Goal: Transaction & Acquisition: Purchase product/service

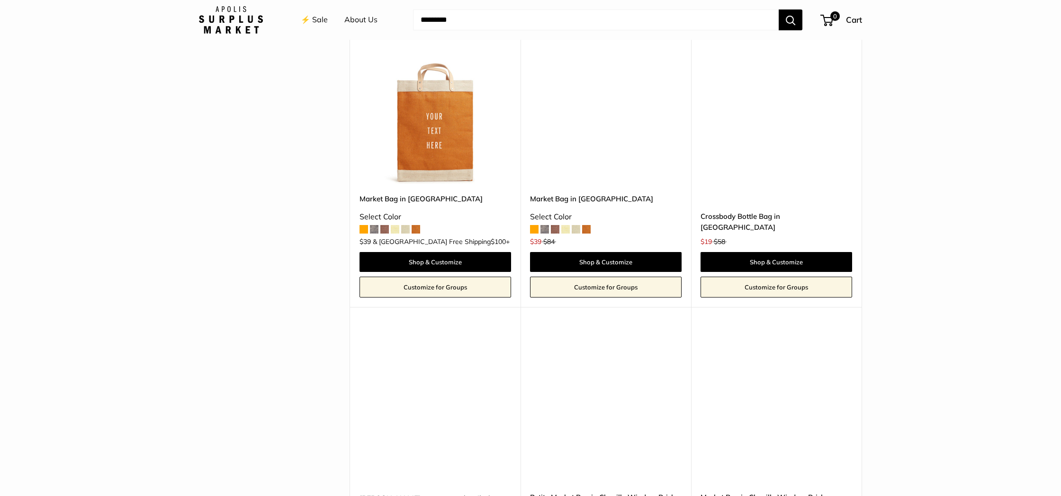
scroll to position [1691, 0]
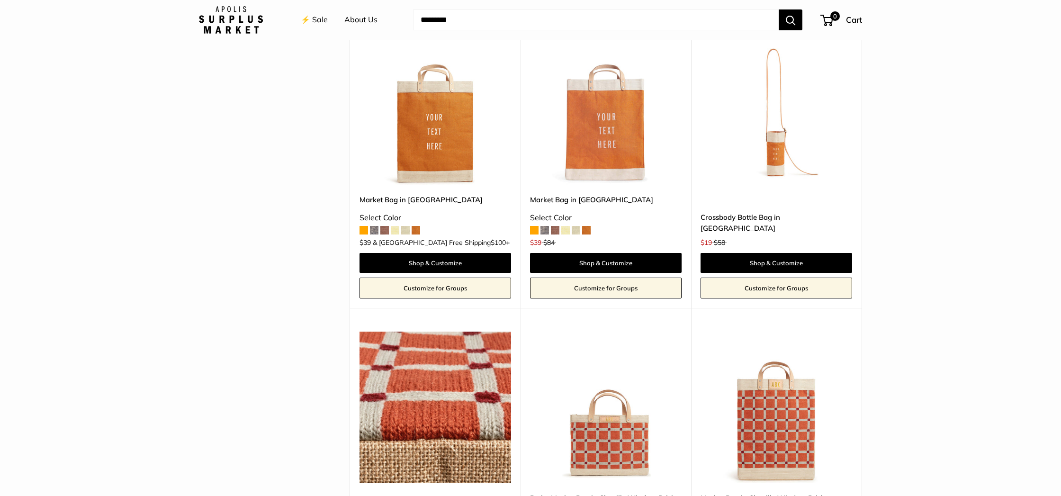
click at [0, 0] on img at bounding box center [0, 0] width 0 height 0
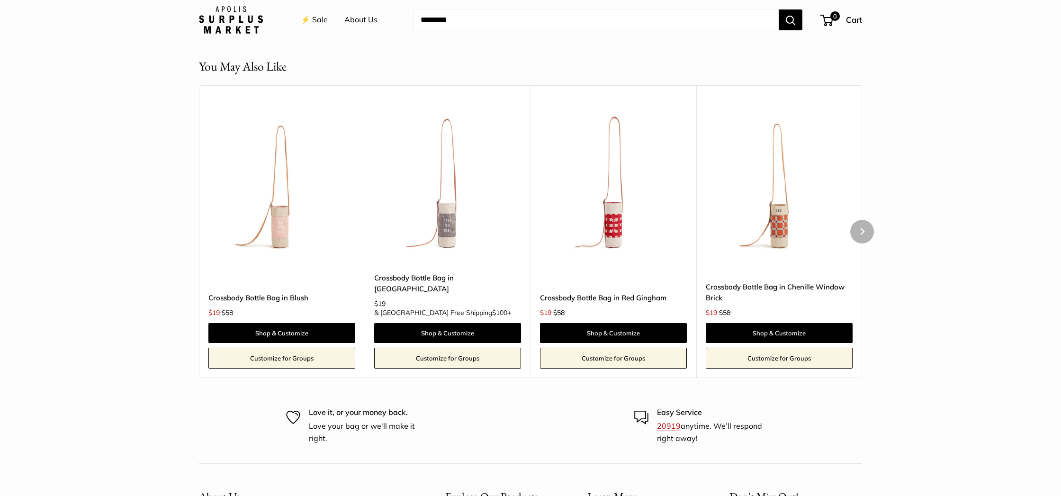
scroll to position [812, 0]
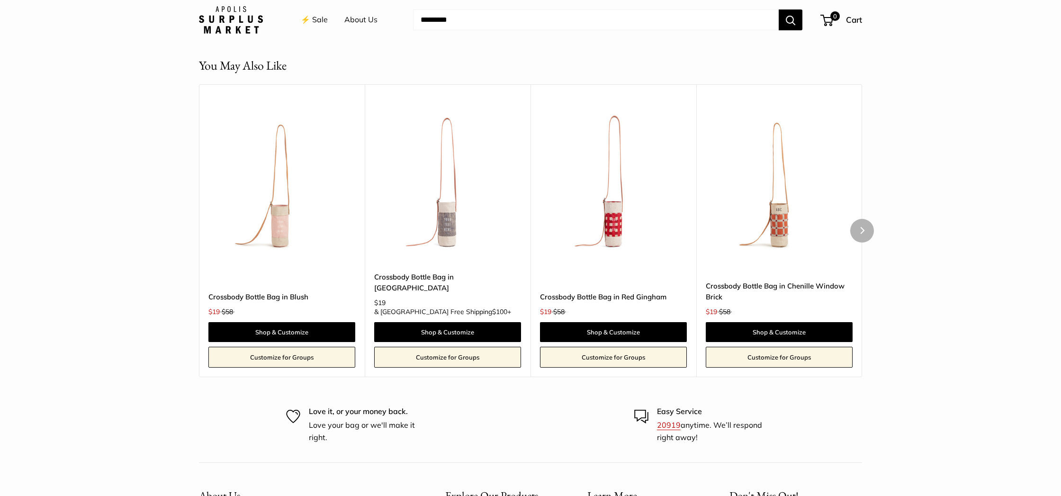
click at [0, 0] on img at bounding box center [0, 0] width 0 height 0
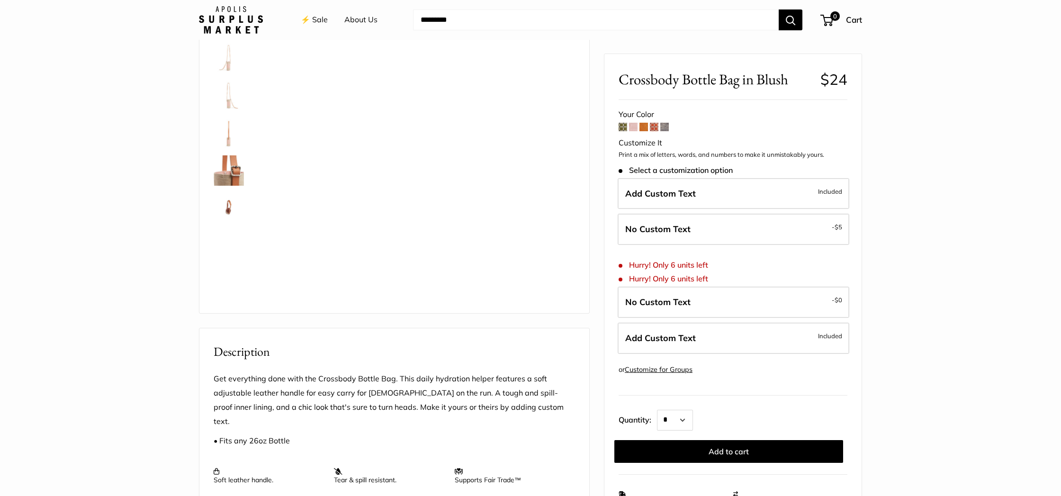
scroll to position [89, 0]
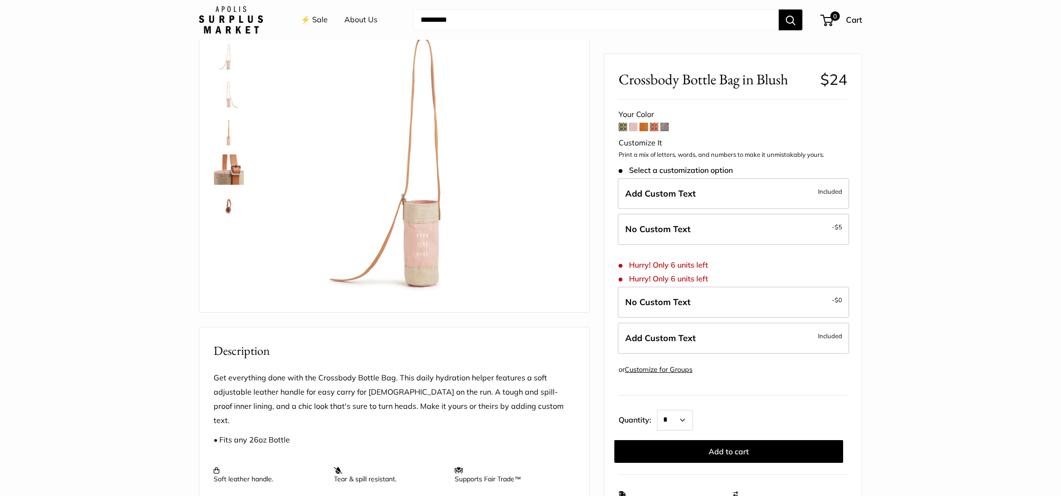
click at [228, 135] on img at bounding box center [229, 132] width 30 height 30
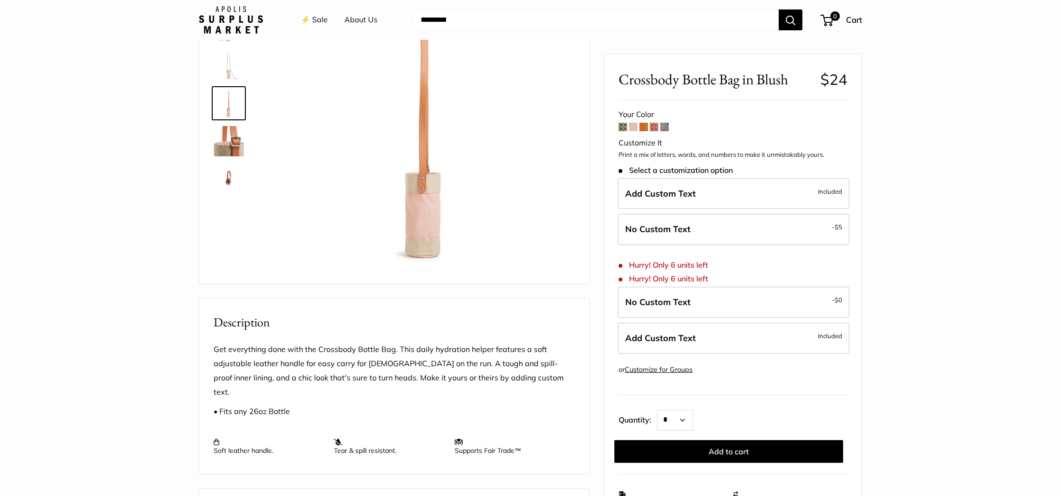
scroll to position [0, 0]
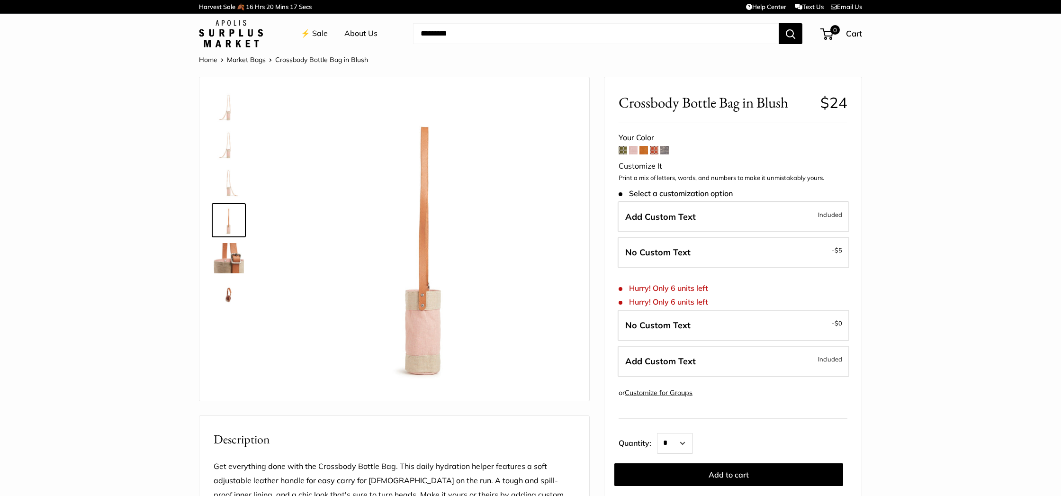
click at [228, 172] on img at bounding box center [229, 182] width 30 height 30
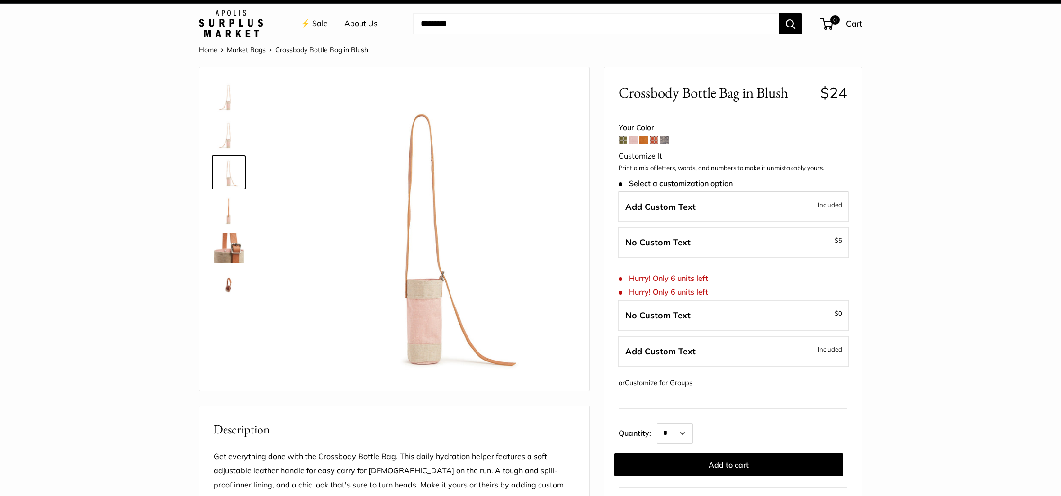
scroll to position [9, 0]
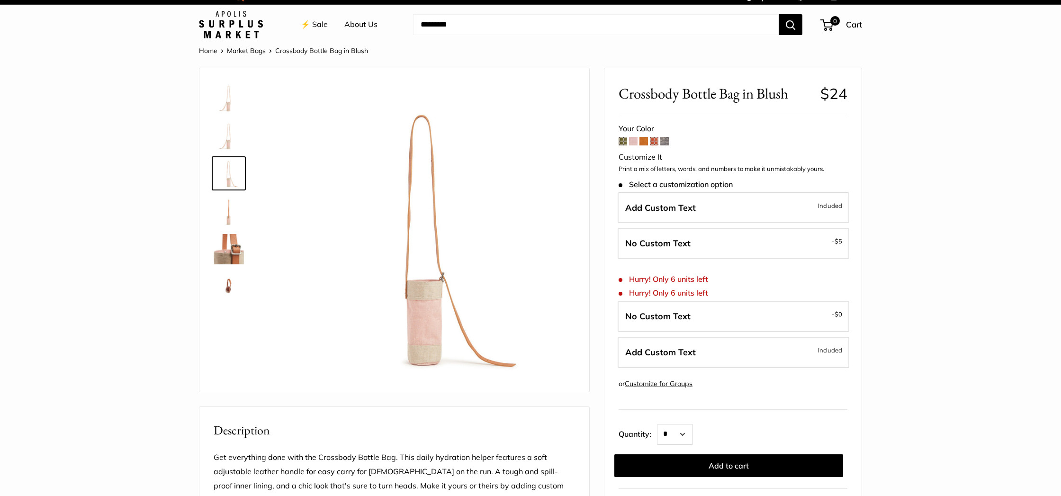
click at [228, 287] on img at bounding box center [229, 287] width 30 height 30
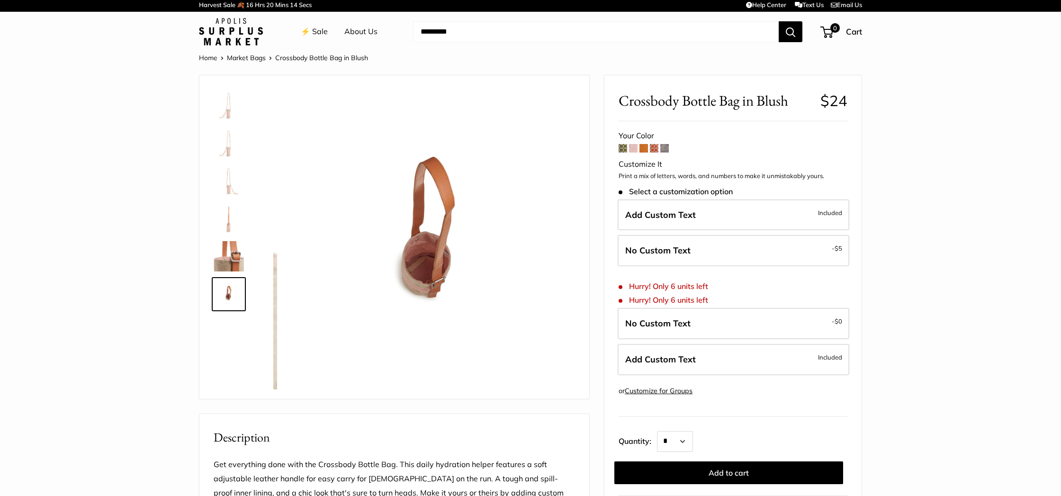
scroll to position [0, 0]
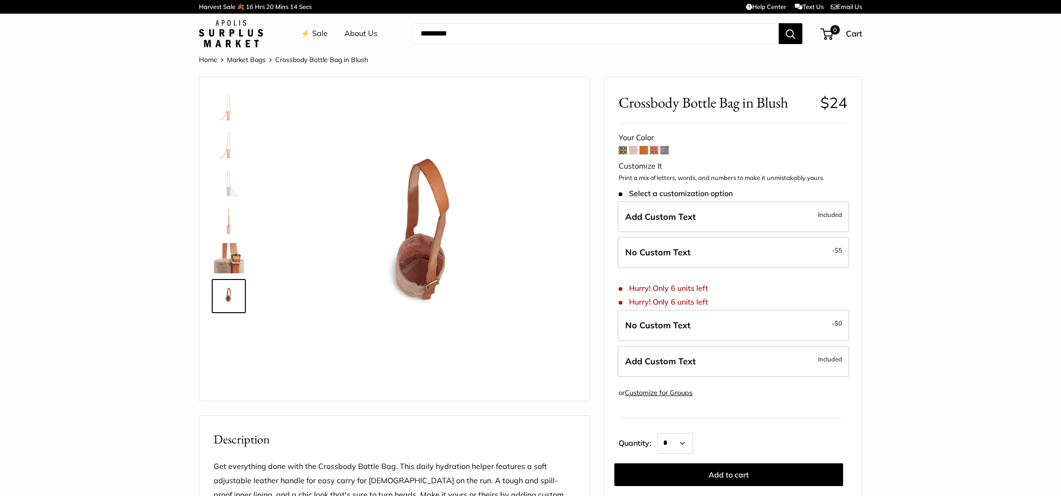
click at [231, 219] on img at bounding box center [229, 220] width 30 height 30
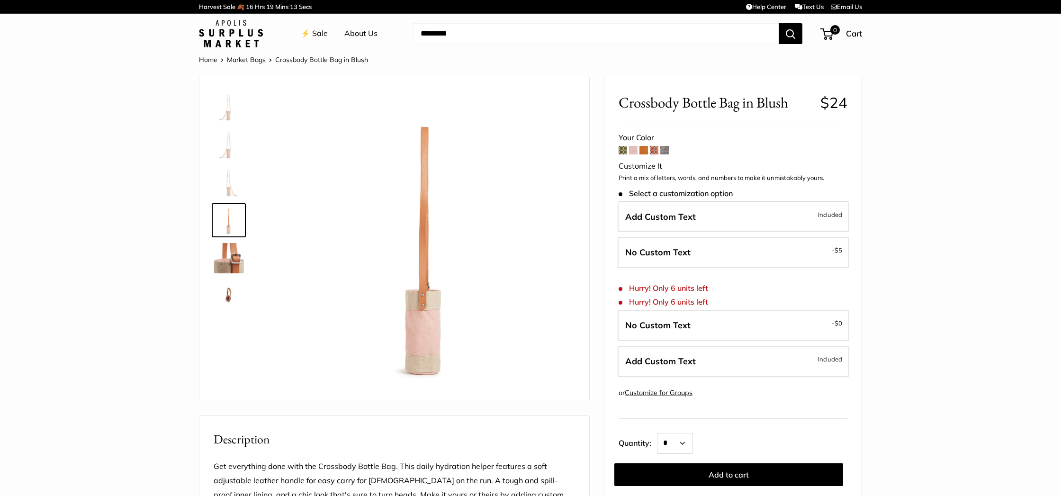
click at [233, 178] on img at bounding box center [229, 182] width 30 height 30
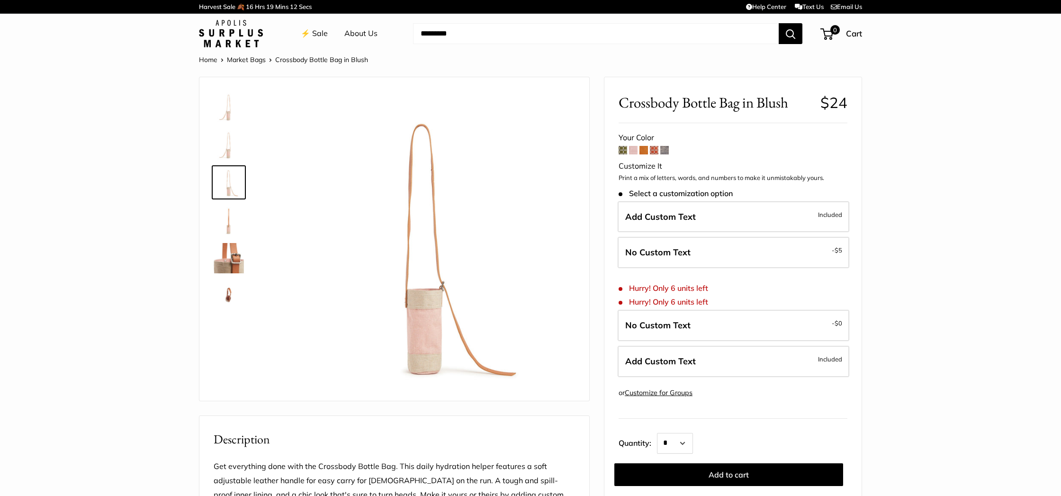
click at [231, 148] on img at bounding box center [229, 144] width 30 height 30
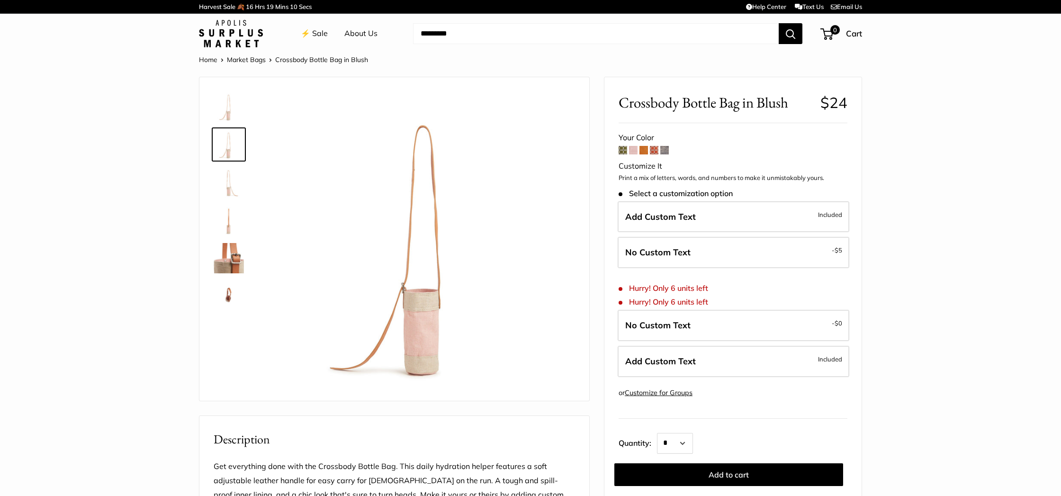
click at [233, 117] on img at bounding box center [229, 106] width 30 height 30
click at [742, 220] on label "Add Custom Text Included" at bounding box center [734, 216] width 232 height 31
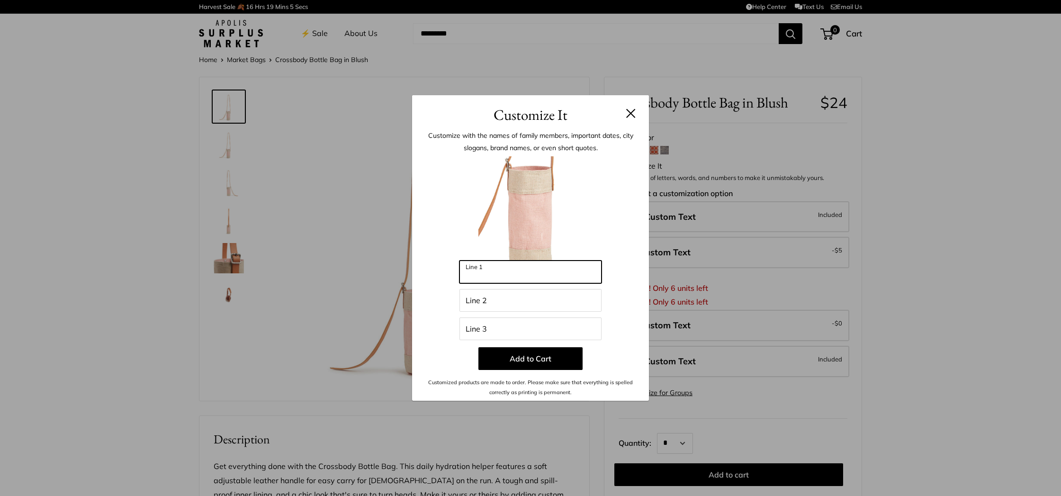
click at [581, 280] on input "Line 1" at bounding box center [531, 272] width 142 height 23
type input "*"
type input "*******"
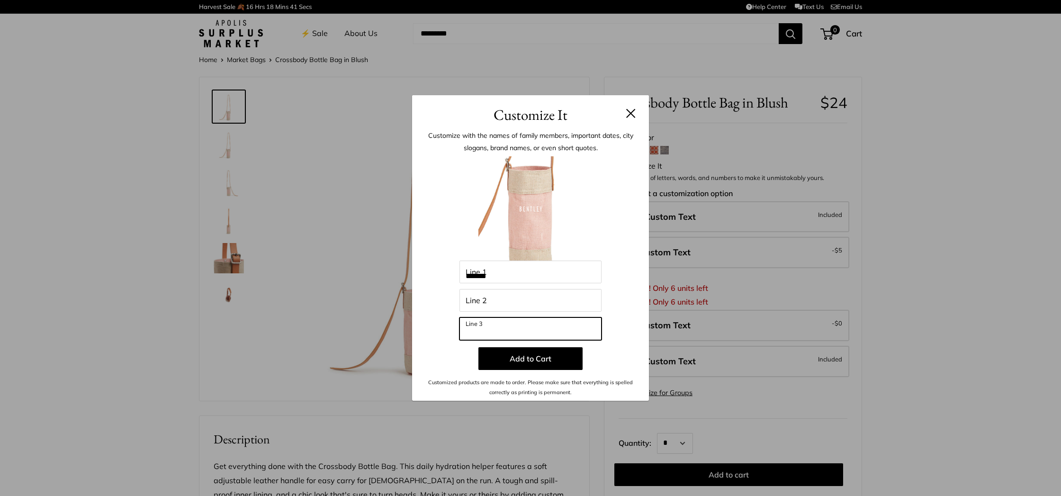
click at [534, 335] on input "Line 3" at bounding box center [531, 328] width 142 height 23
click at [507, 301] on input "Line 2" at bounding box center [531, 300] width 142 height 23
click at [505, 322] on input "Line 3" at bounding box center [531, 328] width 142 height 23
click at [514, 303] on input "Line 2" at bounding box center [531, 300] width 142 height 23
type input "**"
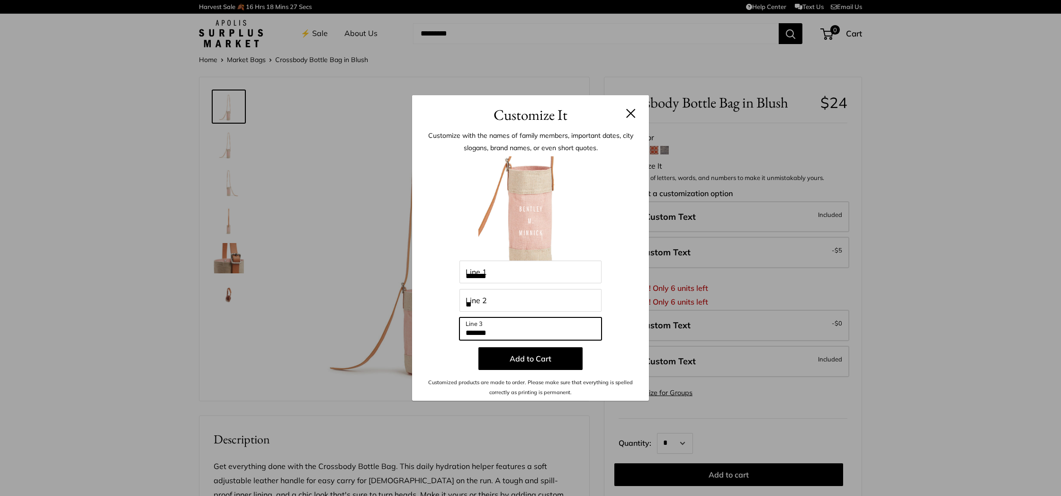
type input "*******"
click at [630, 114] on button at bounding box center [630, 113] width 9 height 9
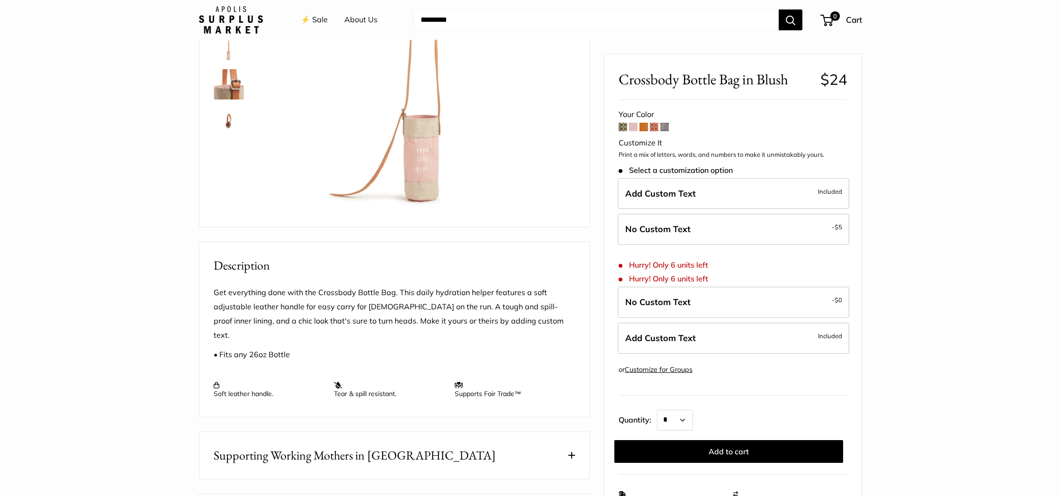
scroll to position [174, 0]
click at [647, 127] on span at bounding box center [644, 127] width 9 height 9
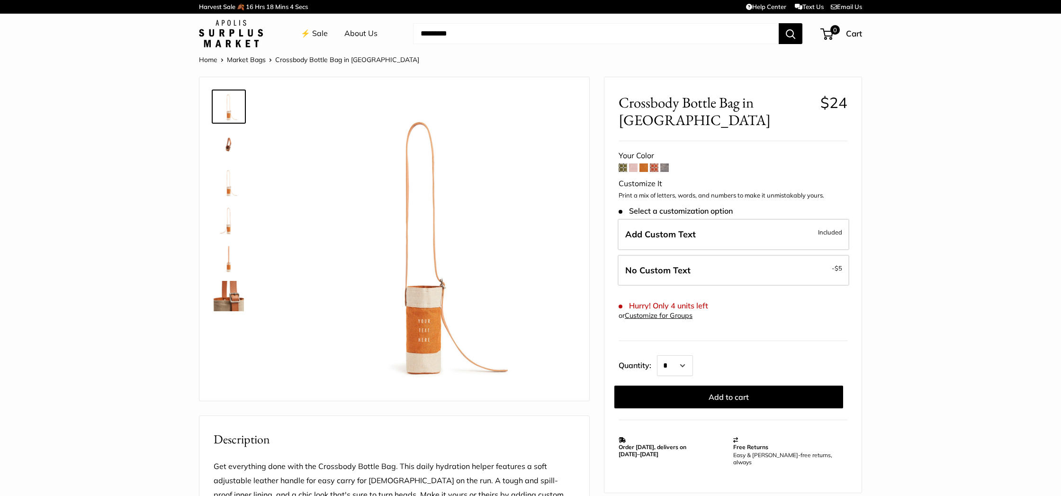
click at [647, 154] on form "Your Color Customize It Print a mix of letters, words, and numbers to make it u…" at bounding box center [733, 279] width 229 height 260
click at [655, 154] on form "Your Color Customize It Print a mix of letters, words, and numbers to make it u…" at bounding box center [733, 279] width 229 height 260
click at [657, 163] on span at bounding box center [654, 167] width 9 height 9
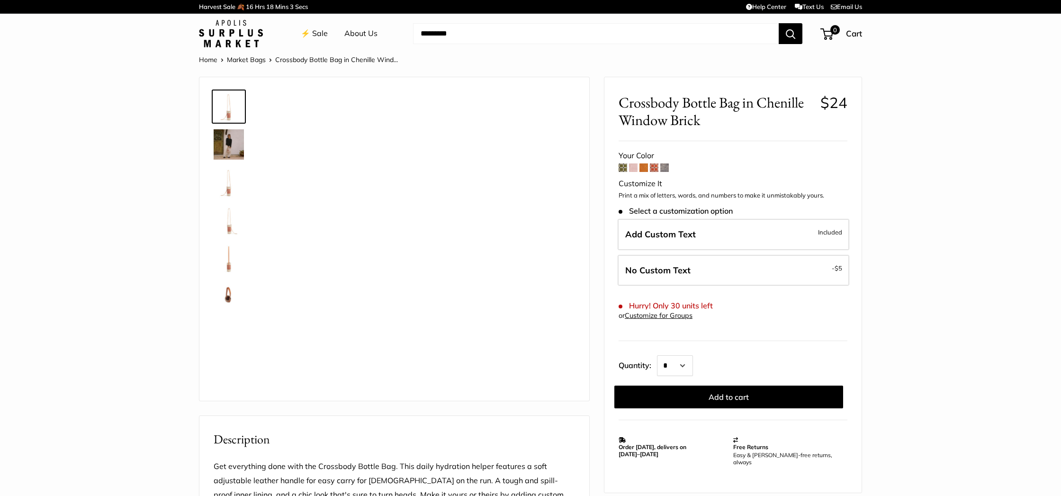
scroll to position [0, 0]
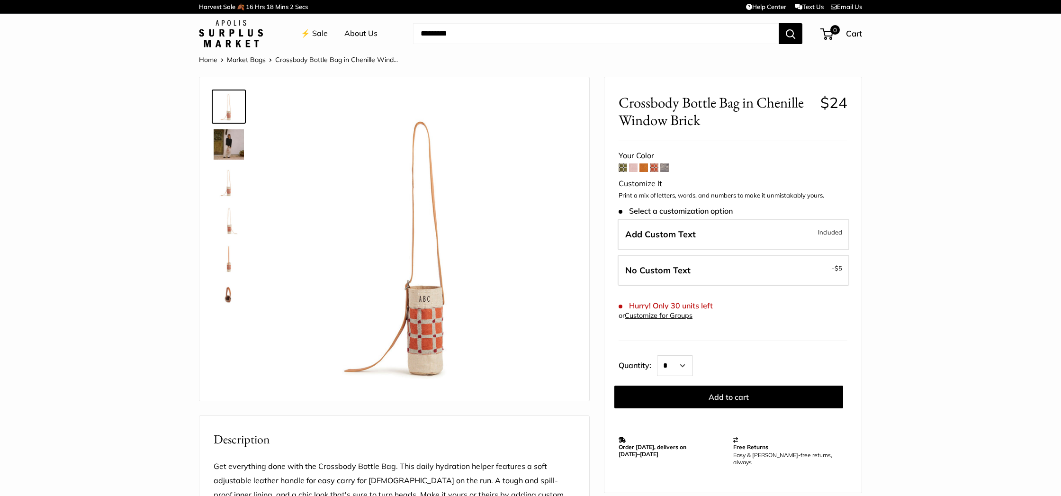
click at [666, 168] on span at bounding box center [664, 167] width 9 height 9
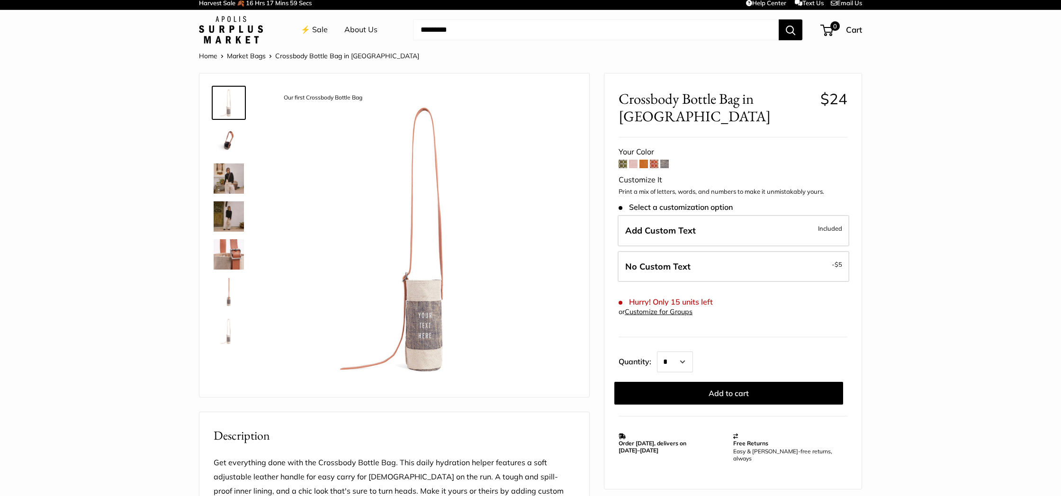
click at [623, 169] on form "Your Color Customize It Print a mix of letters, words, and numbers to make it u…" at bounding box center [733, 275] width 229 height 260
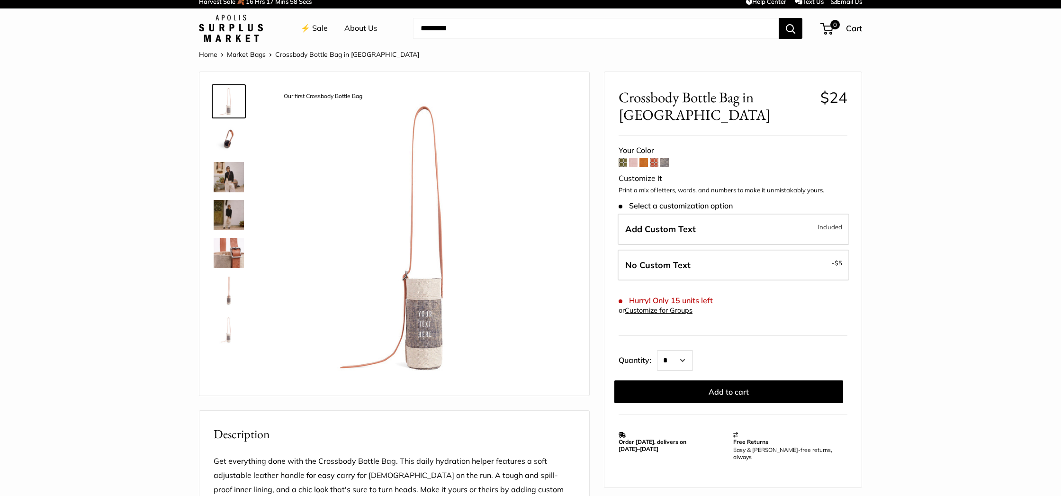
click at [623, 166] on form "Your Color Customize It Print a mix of letters, words, and numbers to make it u…" at bounding box center [733, 274] width 229 height 260
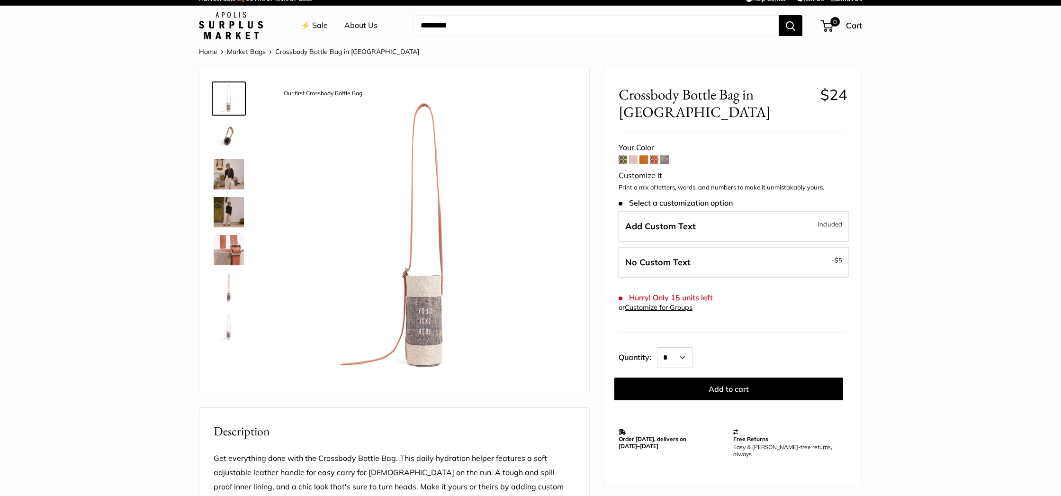
click at [635, 163] on form "Your Color Customize It Print a mix of letters, words, and numbers to make it u…" at bounding box center [733, 271] width 229 height 260
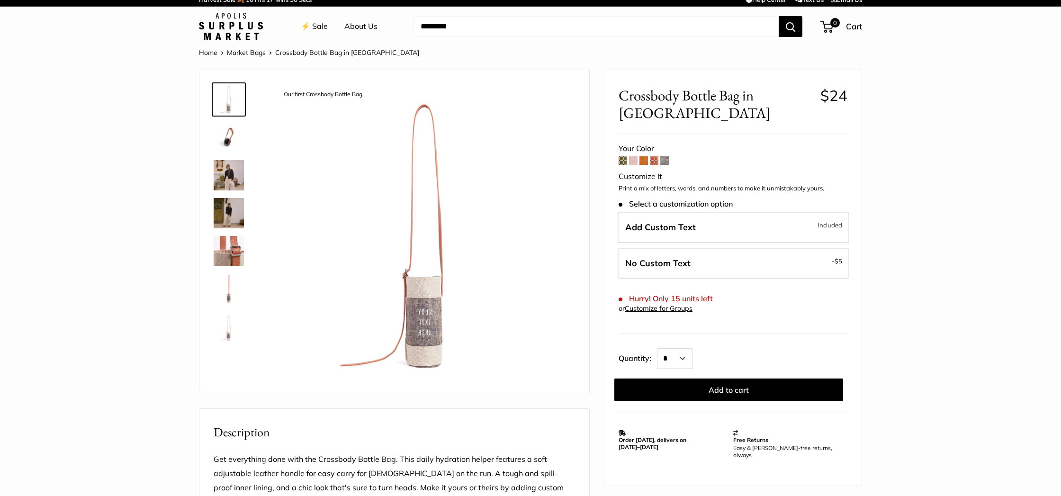
scroll to position [8, 0]
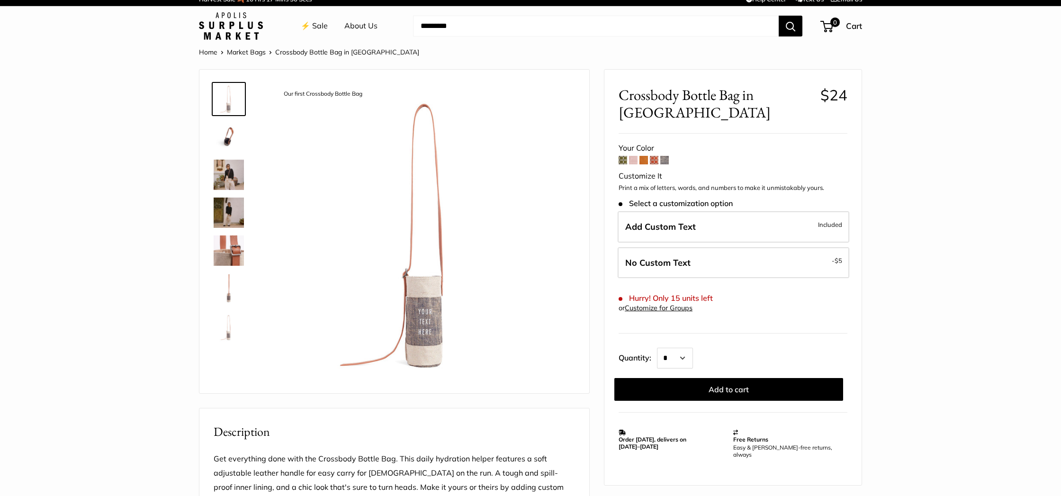
click at [635, 162] on span at bounding box center [633, 160] width 9 height 9
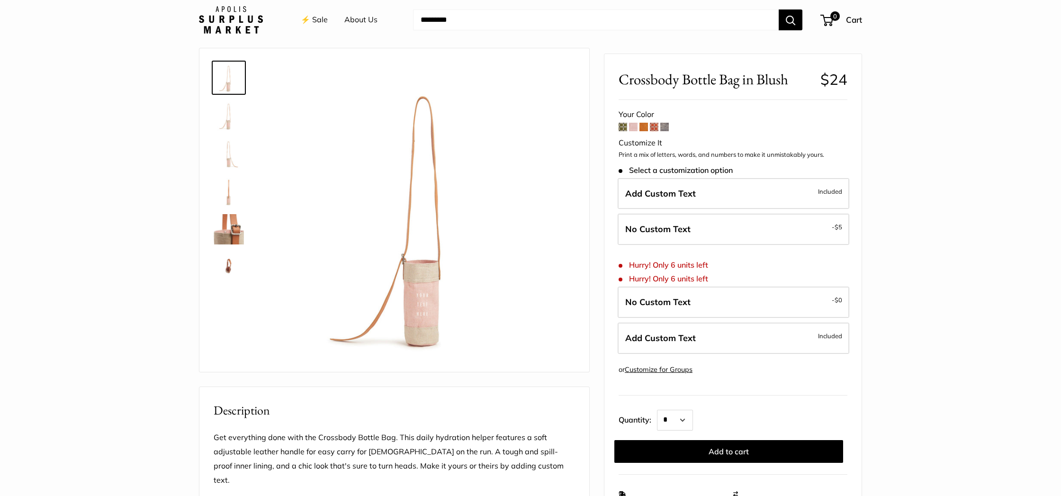
scroll to position [34, 0]
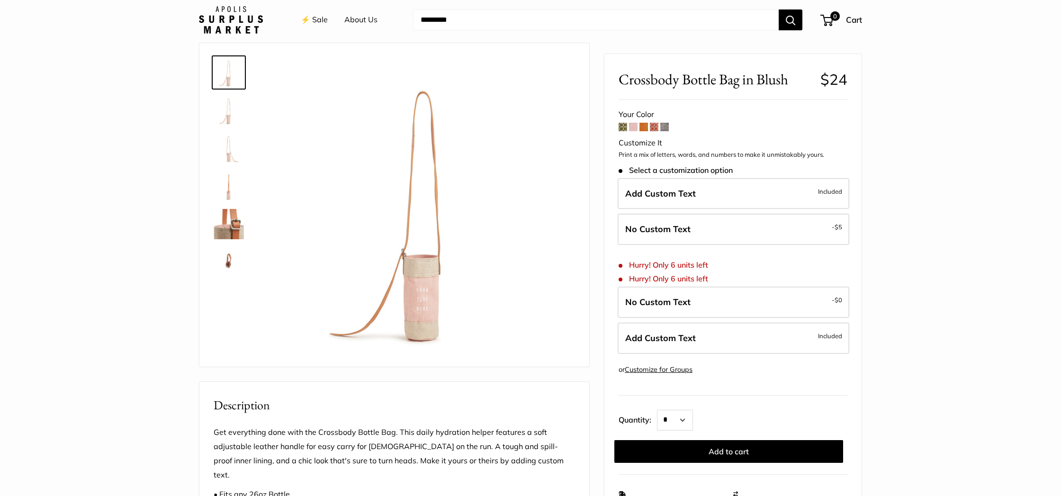
click at [622, 127] on span at bounding box center [623, 127] width 9 height 9
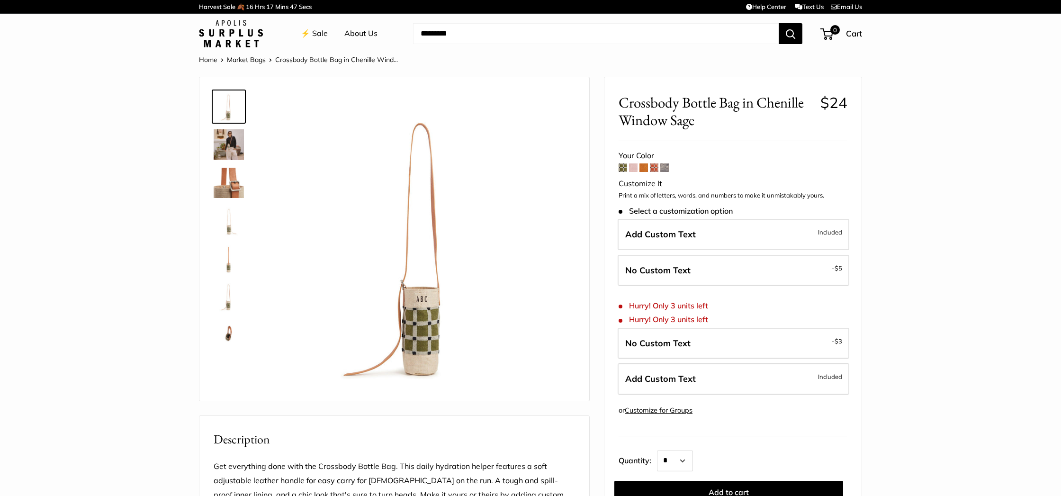
click at [645, 166] on span at bounding box center [644, 167] width 9 height 9
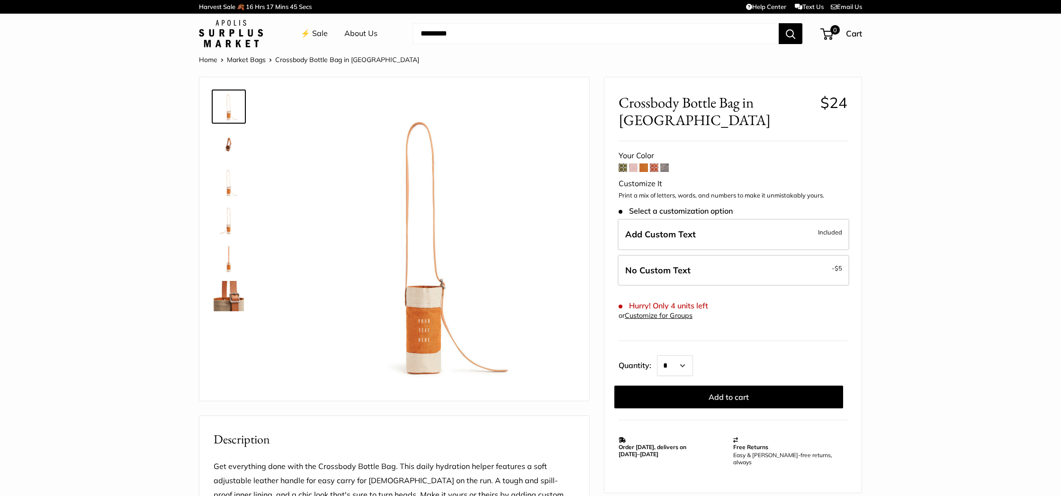
click at [656, 163] on span at bounding box center [654, 167] width 9 height 9
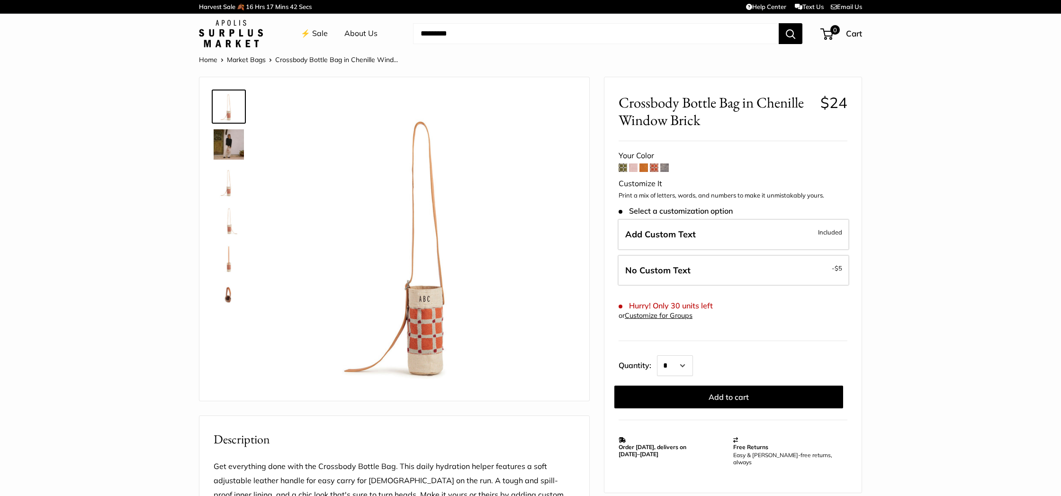
click at [668, 168] on span at bounding box center [664, 167] width 9 height 9
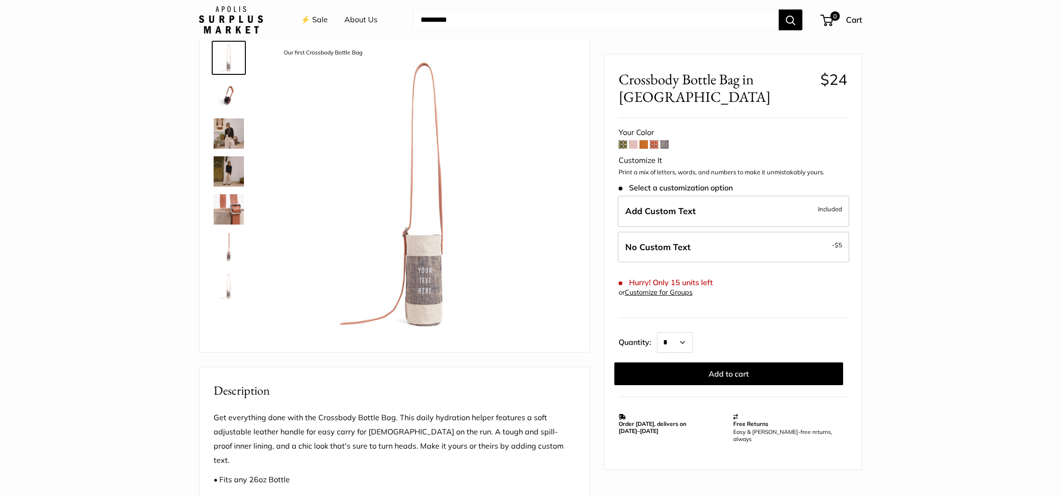
scroll to position [67, 0]
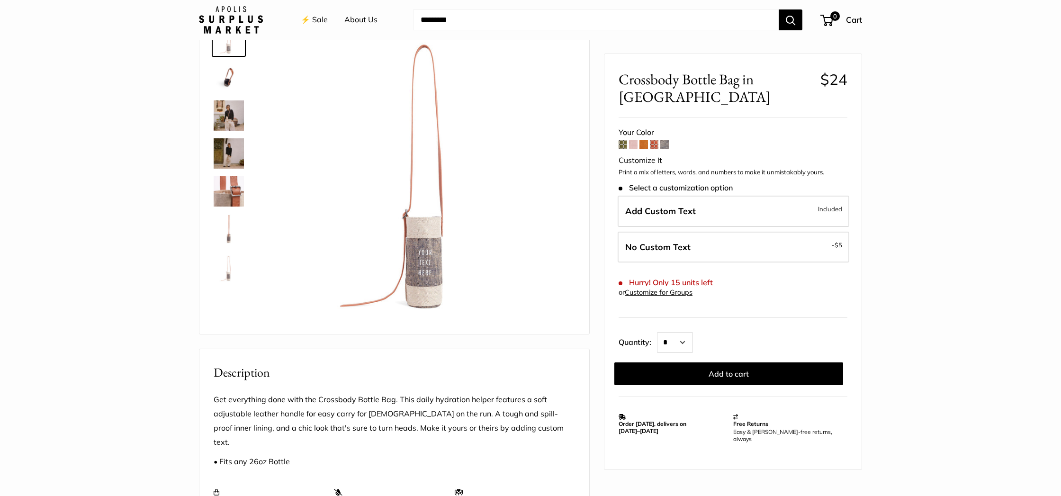
click at [637, 147] on span at bounding box center [633, 144] width 9 height 9
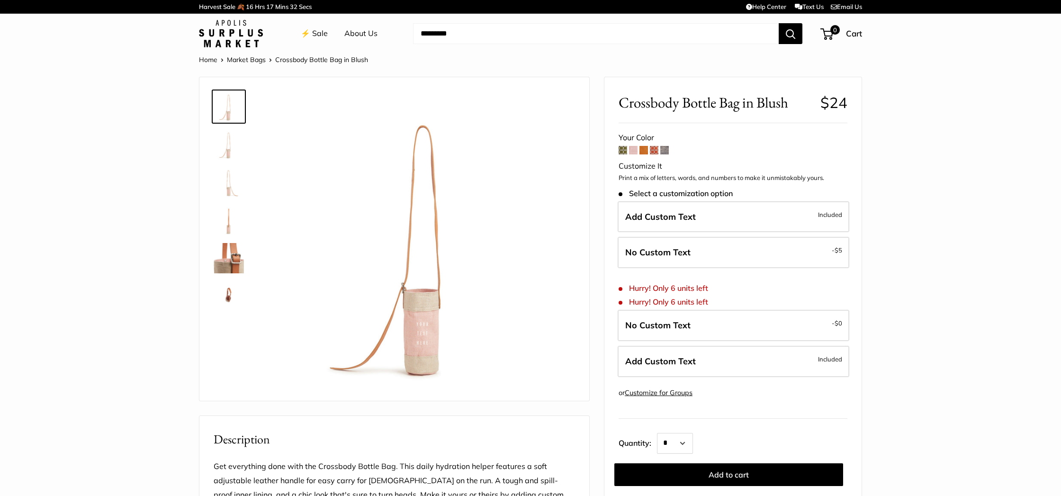
click at [632, 148] on span at bounding box center [633, 150] width 9 height 9
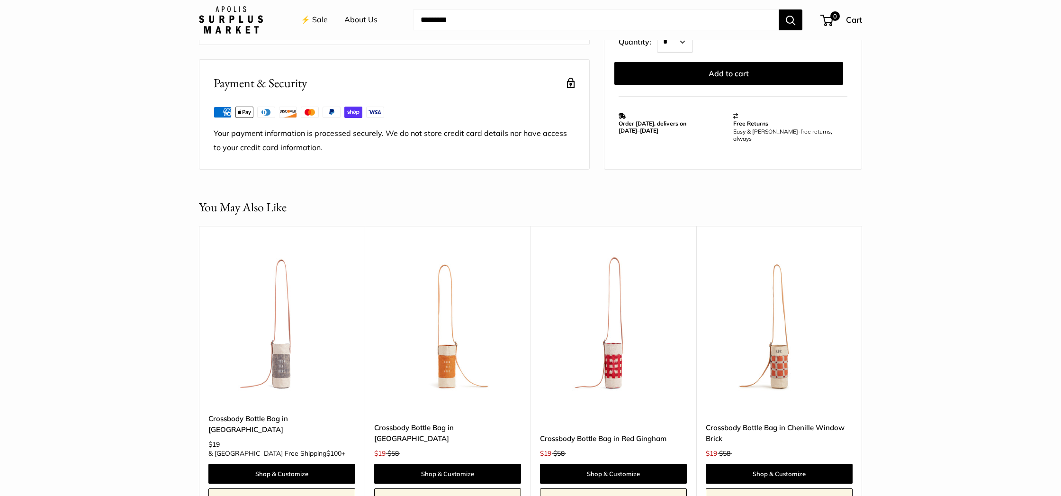
scroll to position [671, 0]
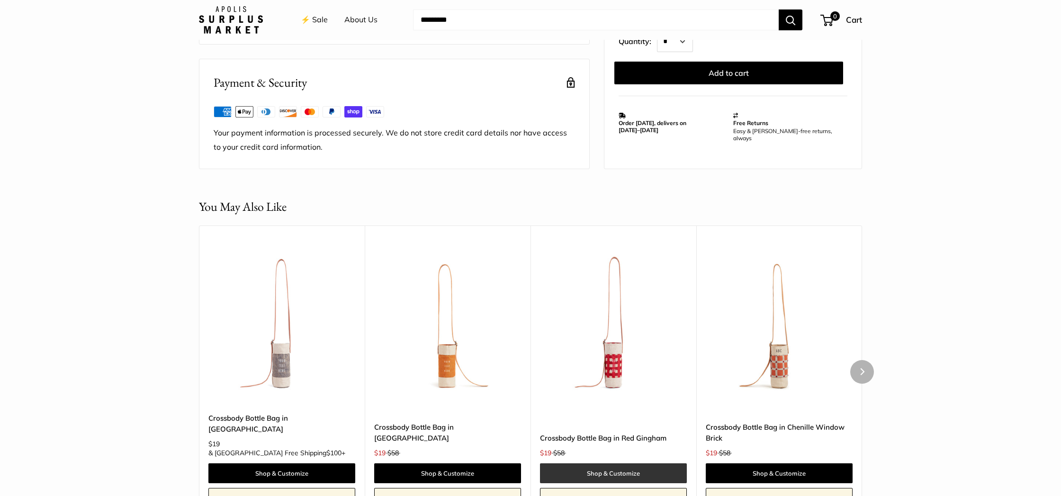
click at [606, 463] on link "Shop & Customize" at bounding box center [613, 473] width 147 height 20
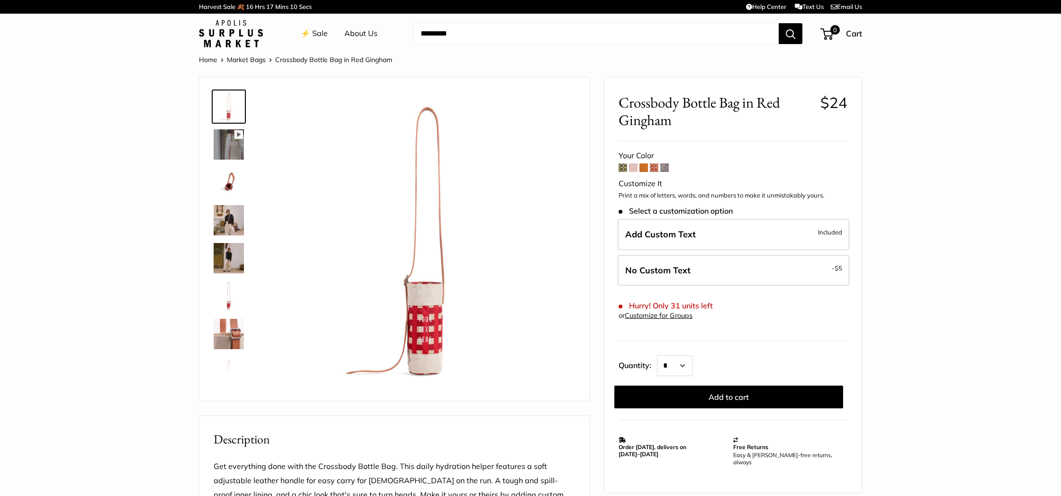
click at [234, 225] on img at bounding box center [229, 220] width 30 height 30
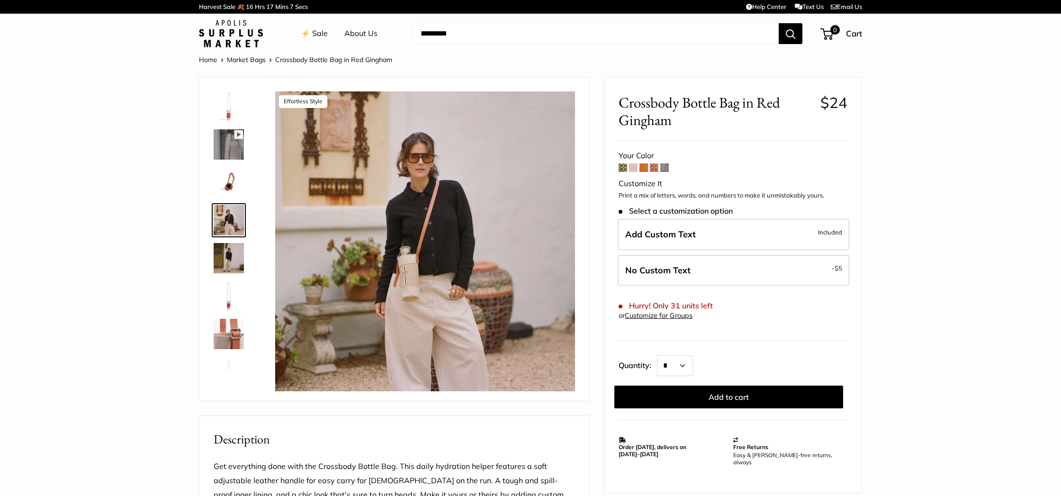
click at [232, 265] on img at bounding box center [229, 258] width 30 height 30
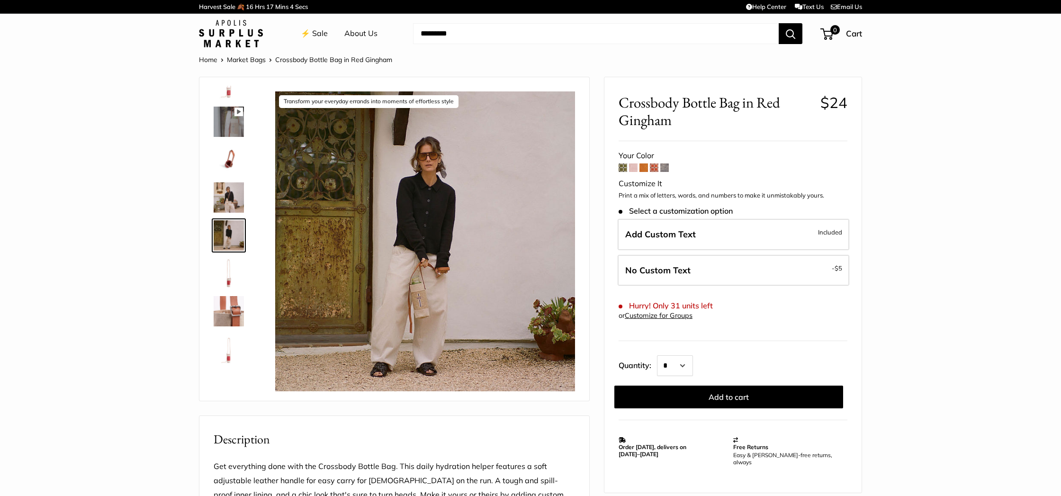
click at [232, 201] on img at bounding box center [229, 197] width 30 height 30
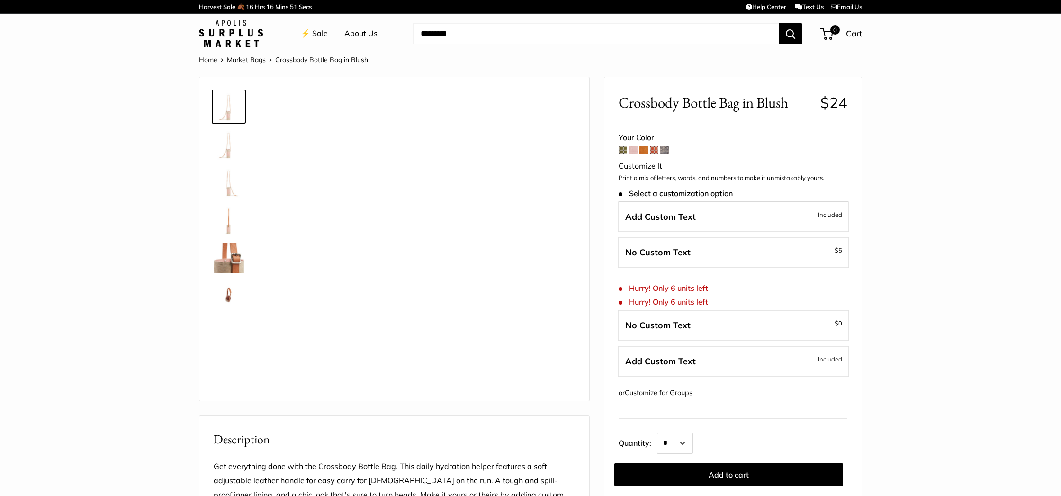
scroll to position [671, 0]
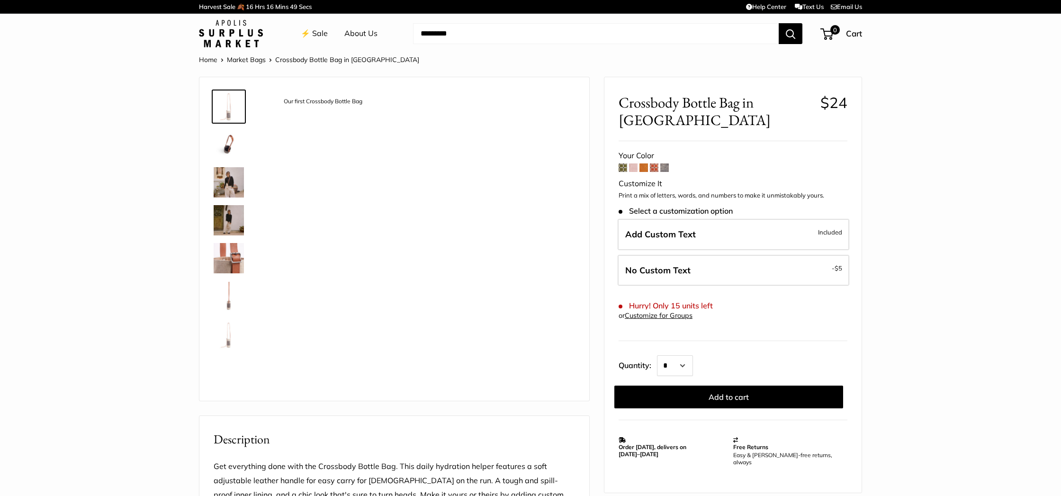
scroll to position [67, 0]
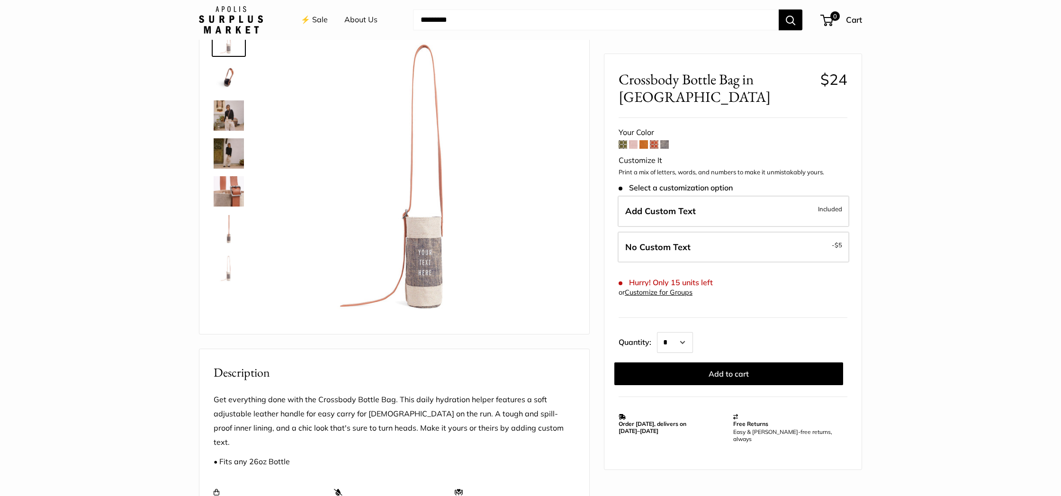
click at [317, 22] on link "⚡️ Sale" at bounding box center [314, 20] width 27 height 14
